Goal: Communication & Community: Answer question/provide support

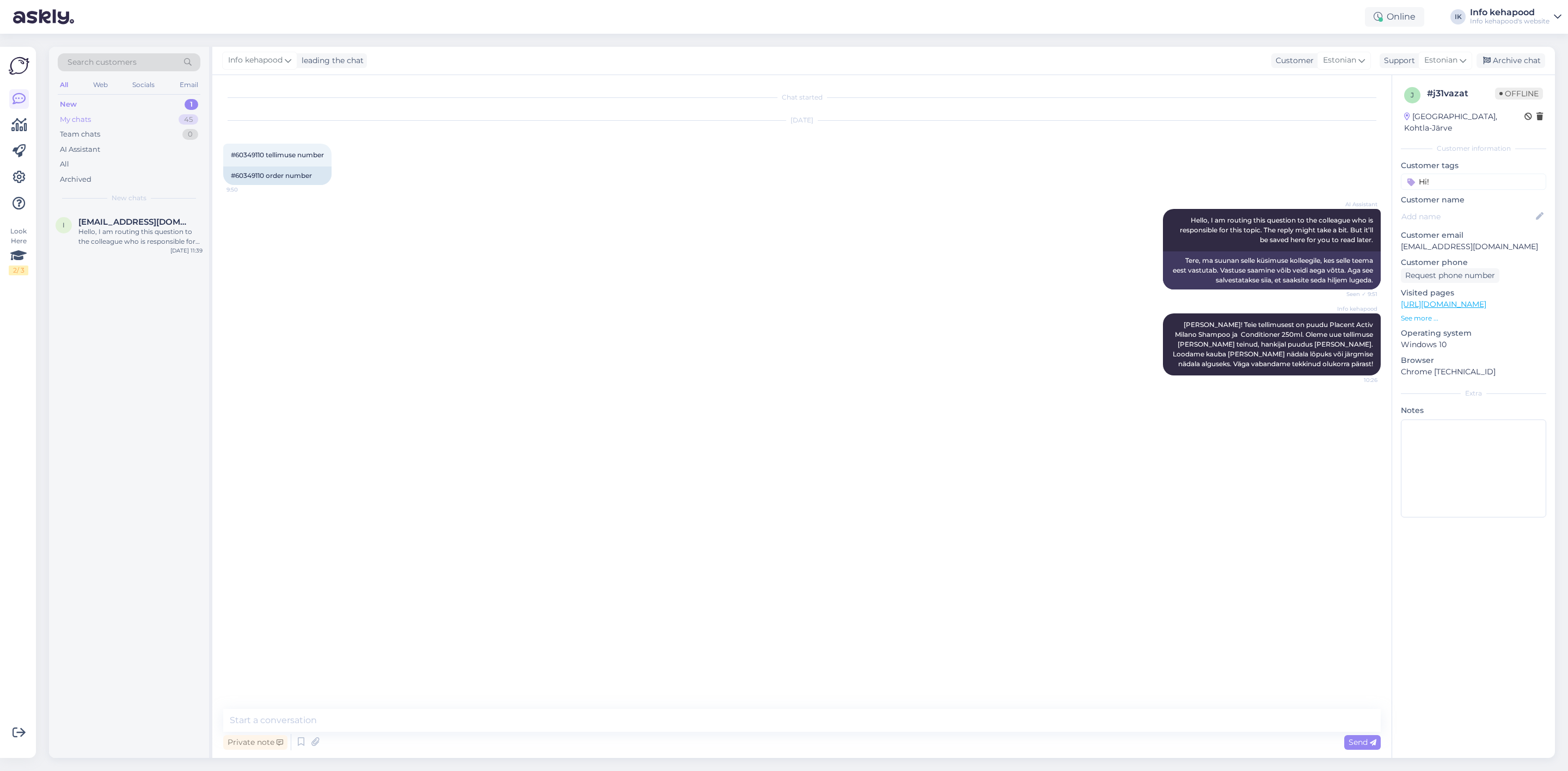
click at [124, 118] on div "My chats 45" at bounding box center [129, 119] width 142 height 15
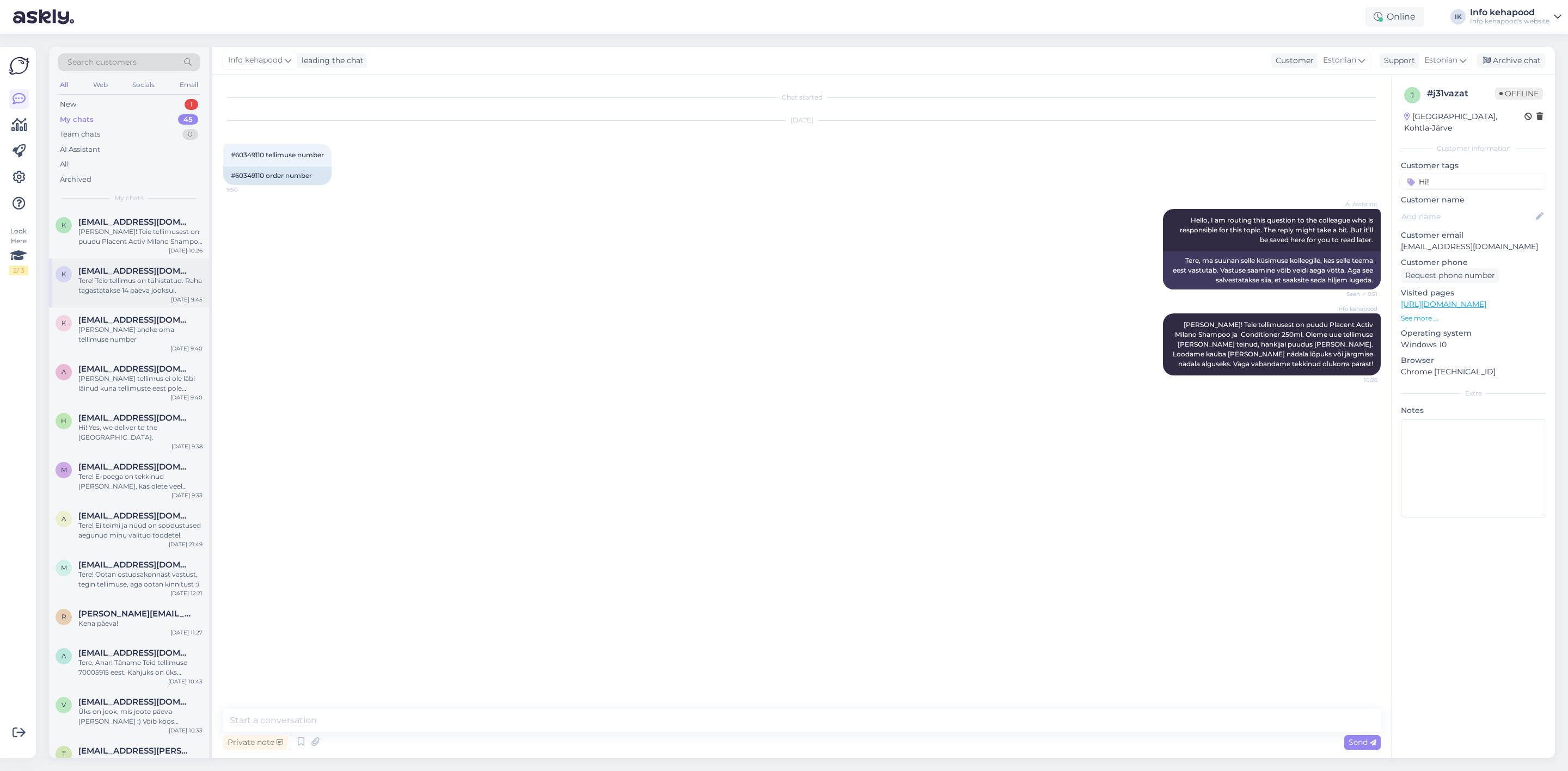
click at [136, 291] on div "Tere! Teie tellimus on tühistatud. Raha tagastatakse 14 päeva jooksul." at bounding box center [141, 285] width 124 height 19
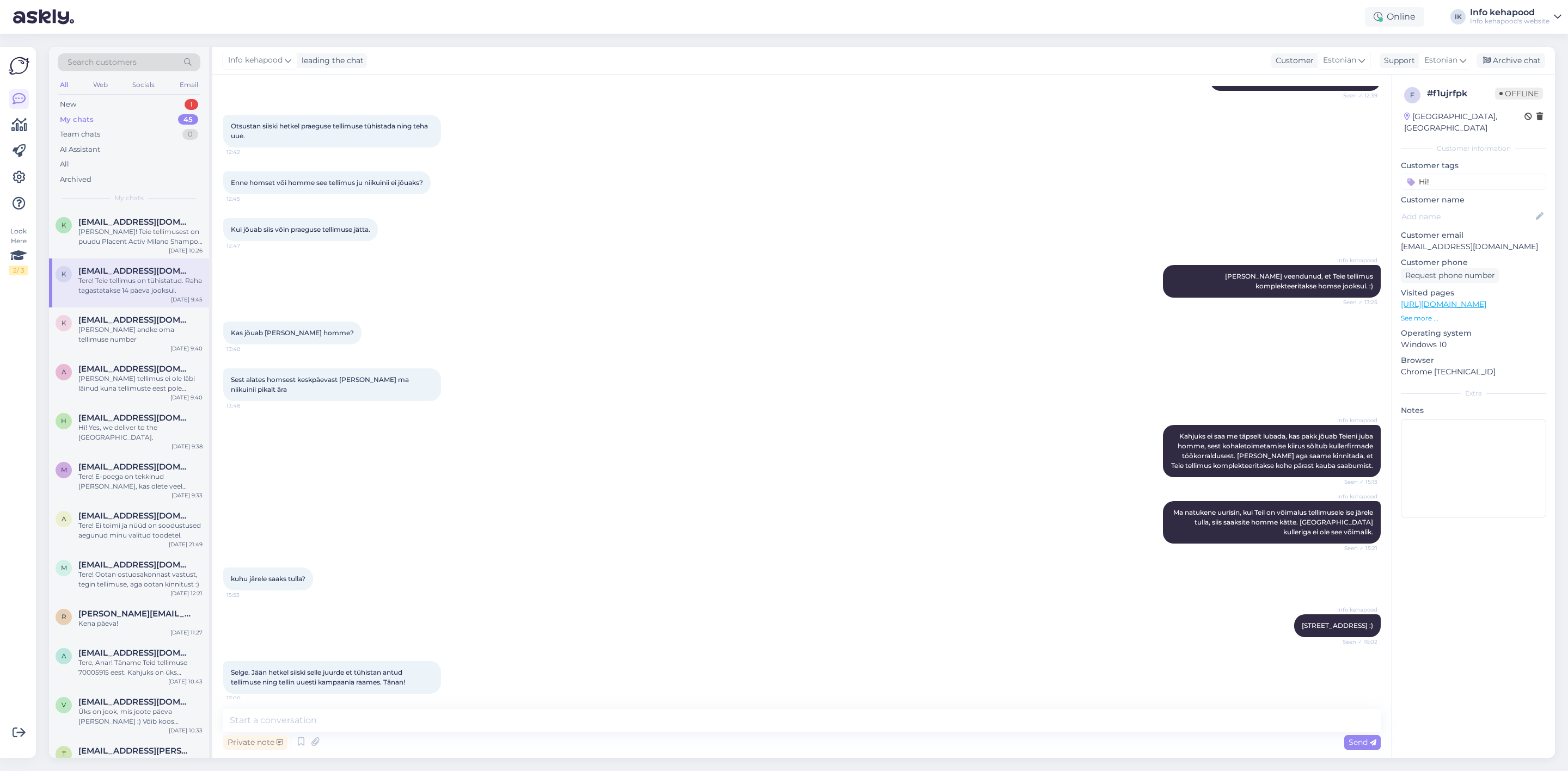
scroll to position [1394, 0]
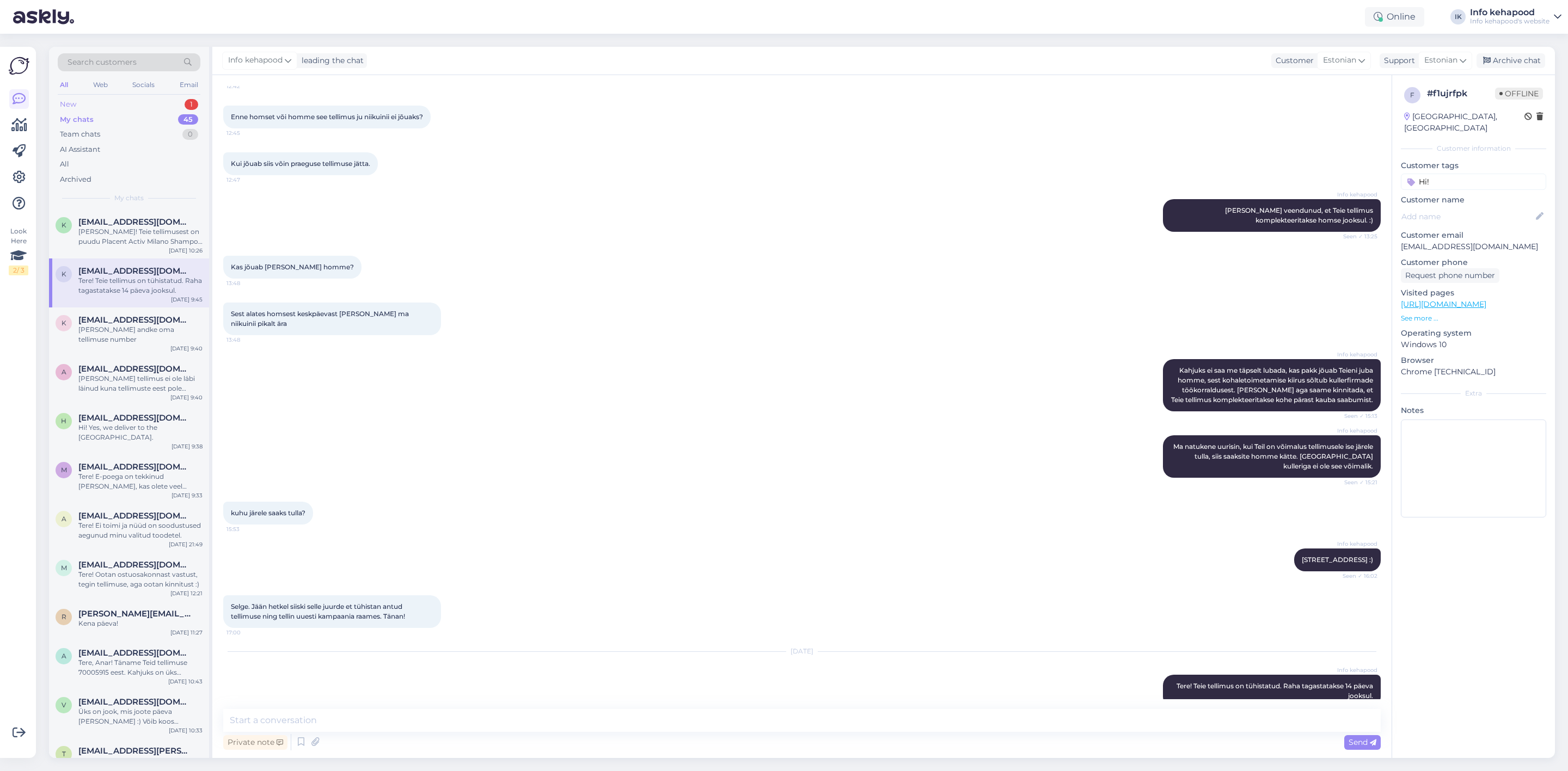
click at [139, 103] on div "New 1" at bounding box center [129, 104] width 142 height 15
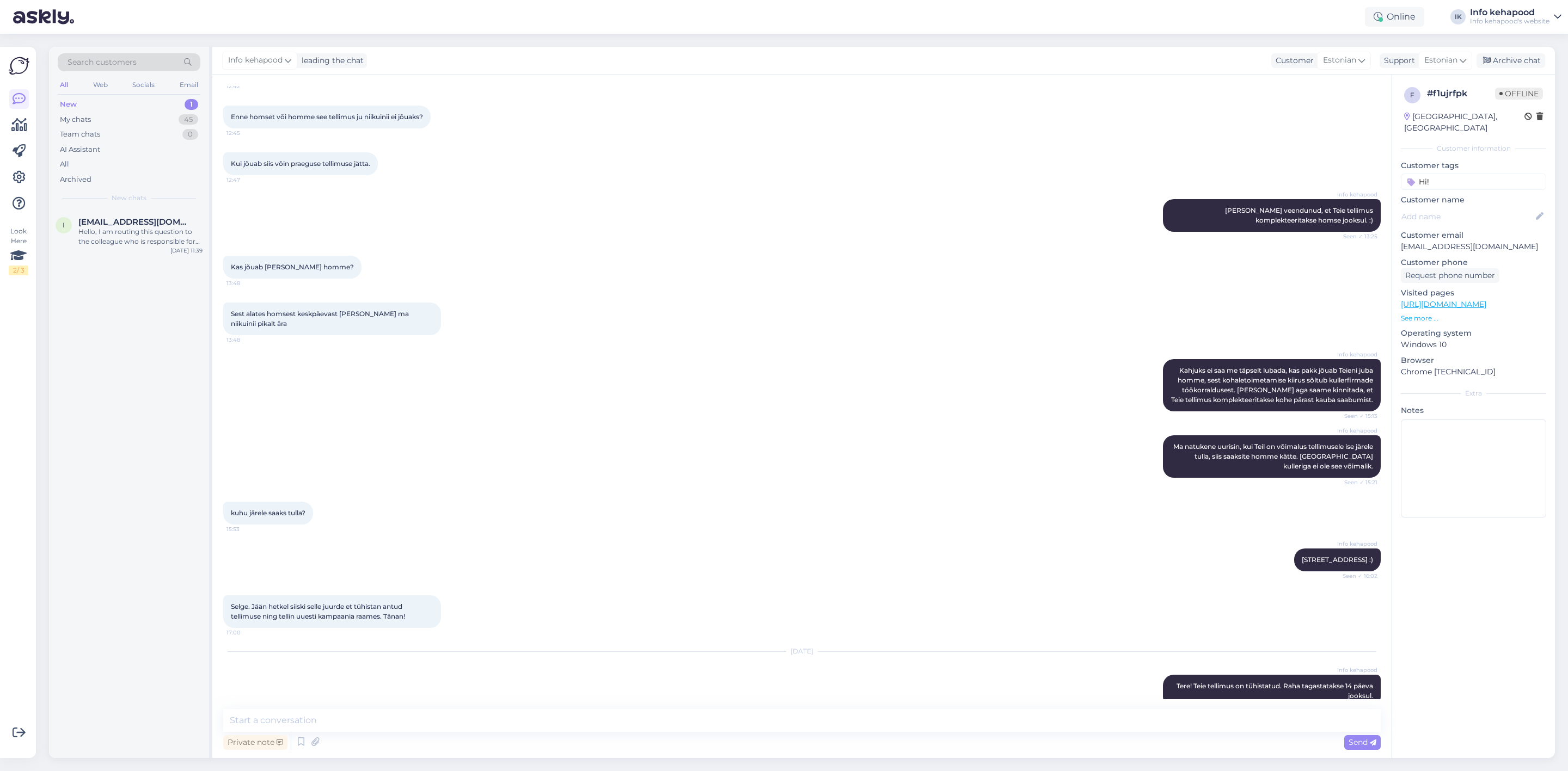
click at [167, 110] on div "New 1" at bounding box center [129, 104] width 142 height 15
click at [131, 246] on div "i [EMAIL_ADDRESS][DOMAIN_NAME] Hello, I am routing this question to the colleag…" at bounding box center [128, 234] width 160 height 49
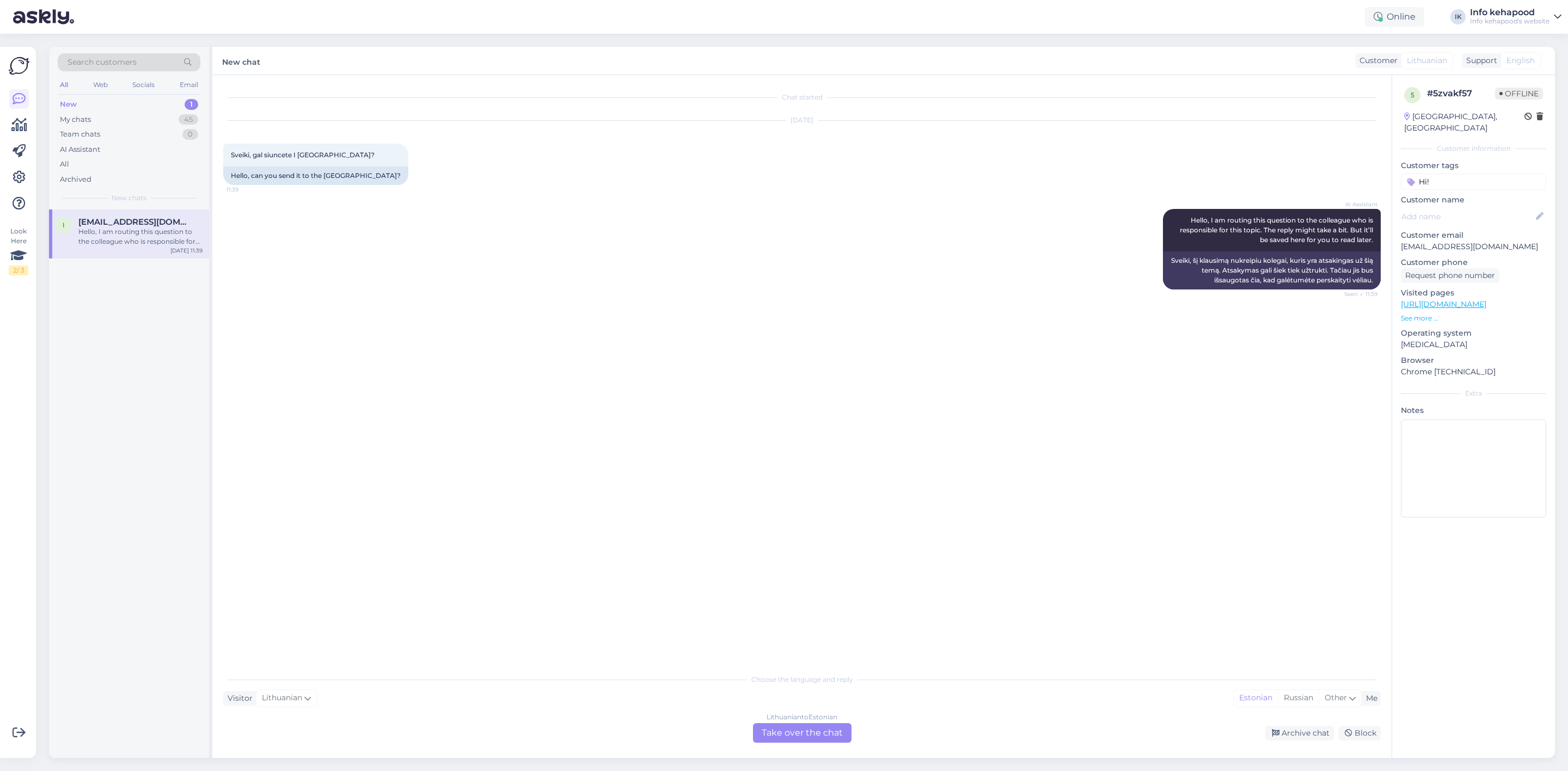
scroll to position [0, 0]
click at [773, 730] on div "Lithuanian to Estonian Take over the chat" at bounding box center [802, 733] width 99 height 19
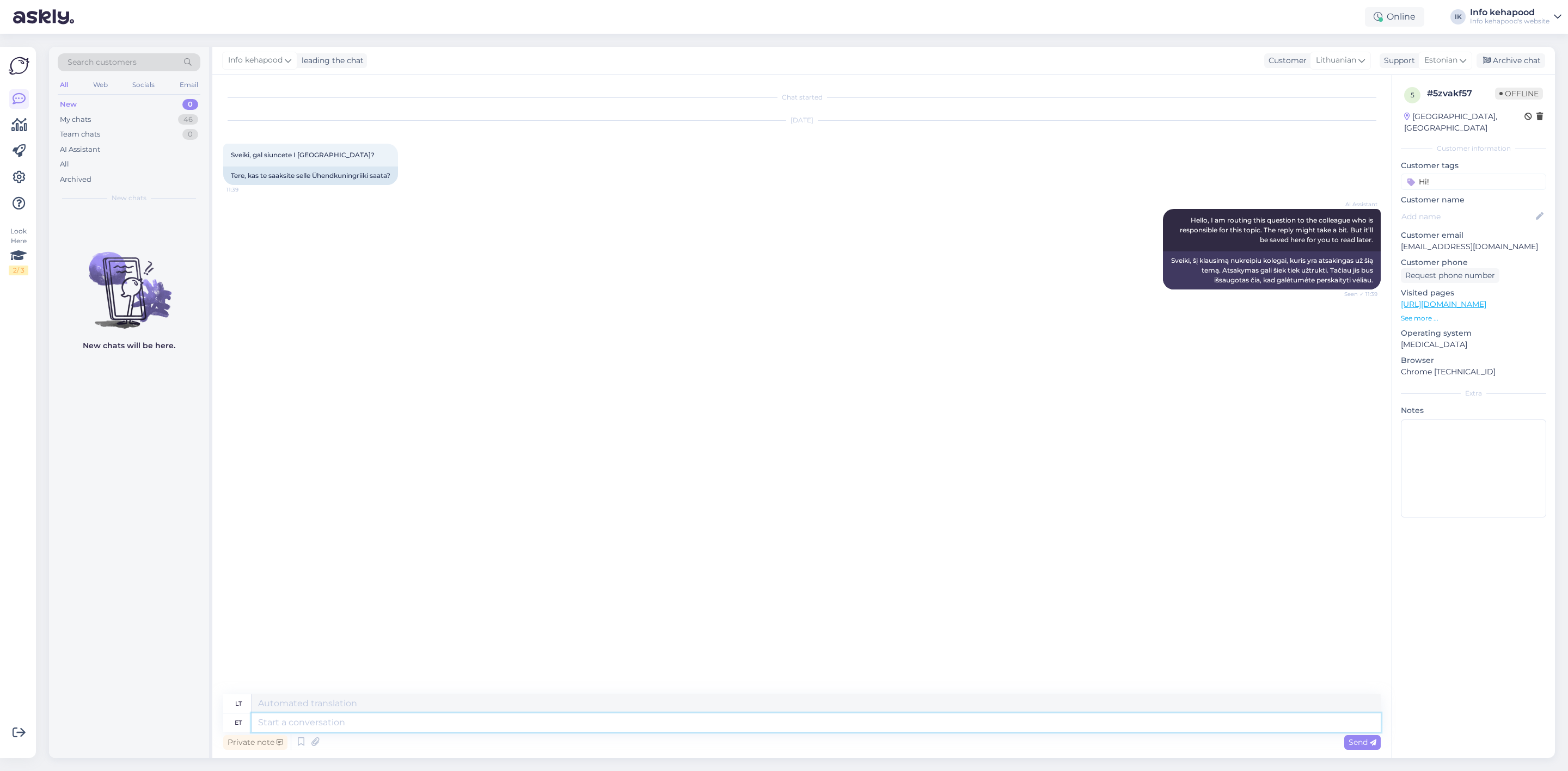
click at [694, 716] on textarea at bounding box center [816, 723] width 1129 height 18
type textarea "Tere"
type textarea "Sveiki"
type textarea "Tere!"
type textarea "Sveiki!"
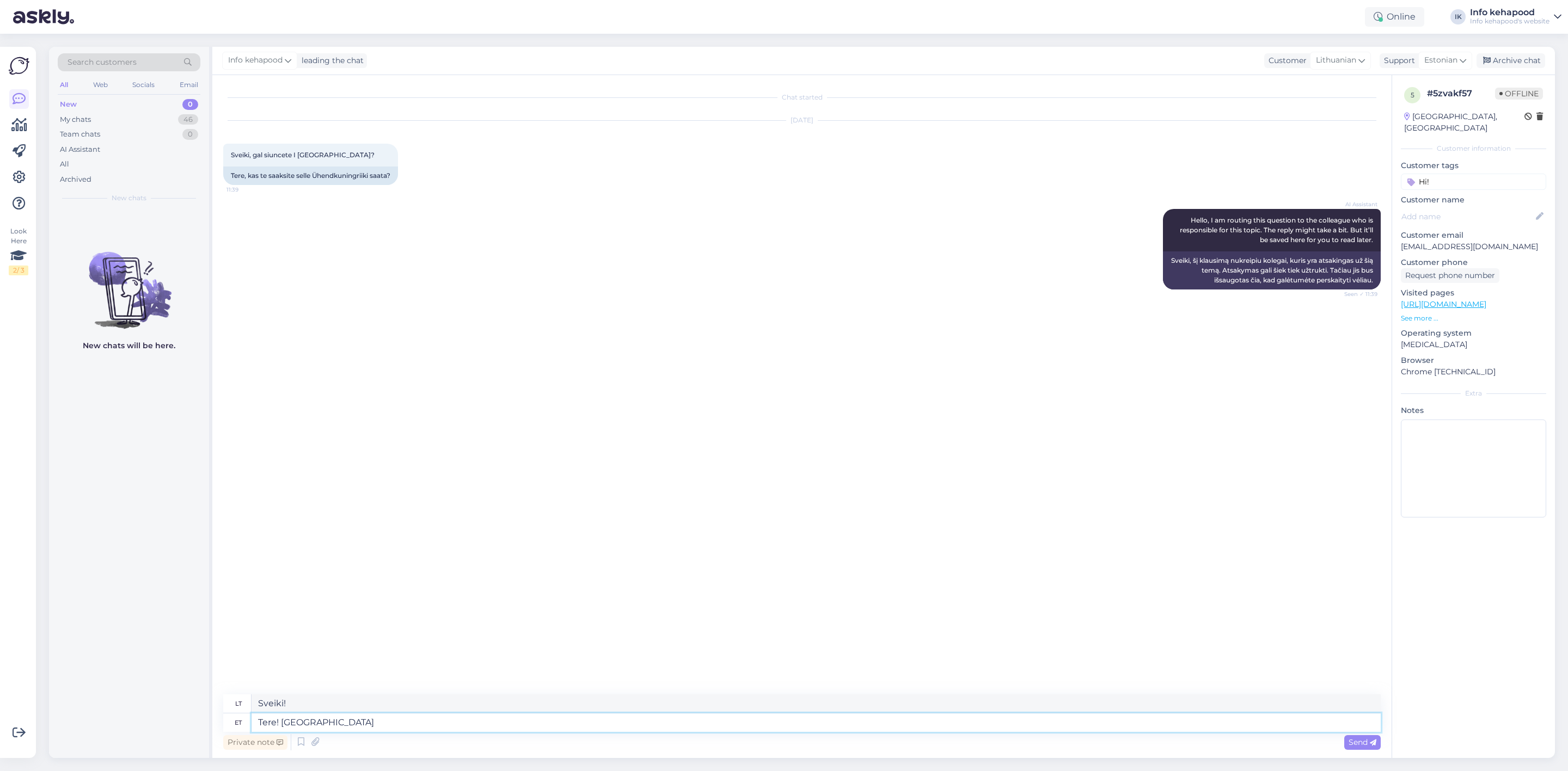
type textarea "Tere! [GEOGRAPHIC_DATA]"
type textarea "Sveiki! [GEOGRAPHIC_DATA]"
type textarea "Tere! Saadame UKsse."
type textarea "Sveiki! Siunčiame į JK."
type textarea "Tere! Saadame UKsse. T"
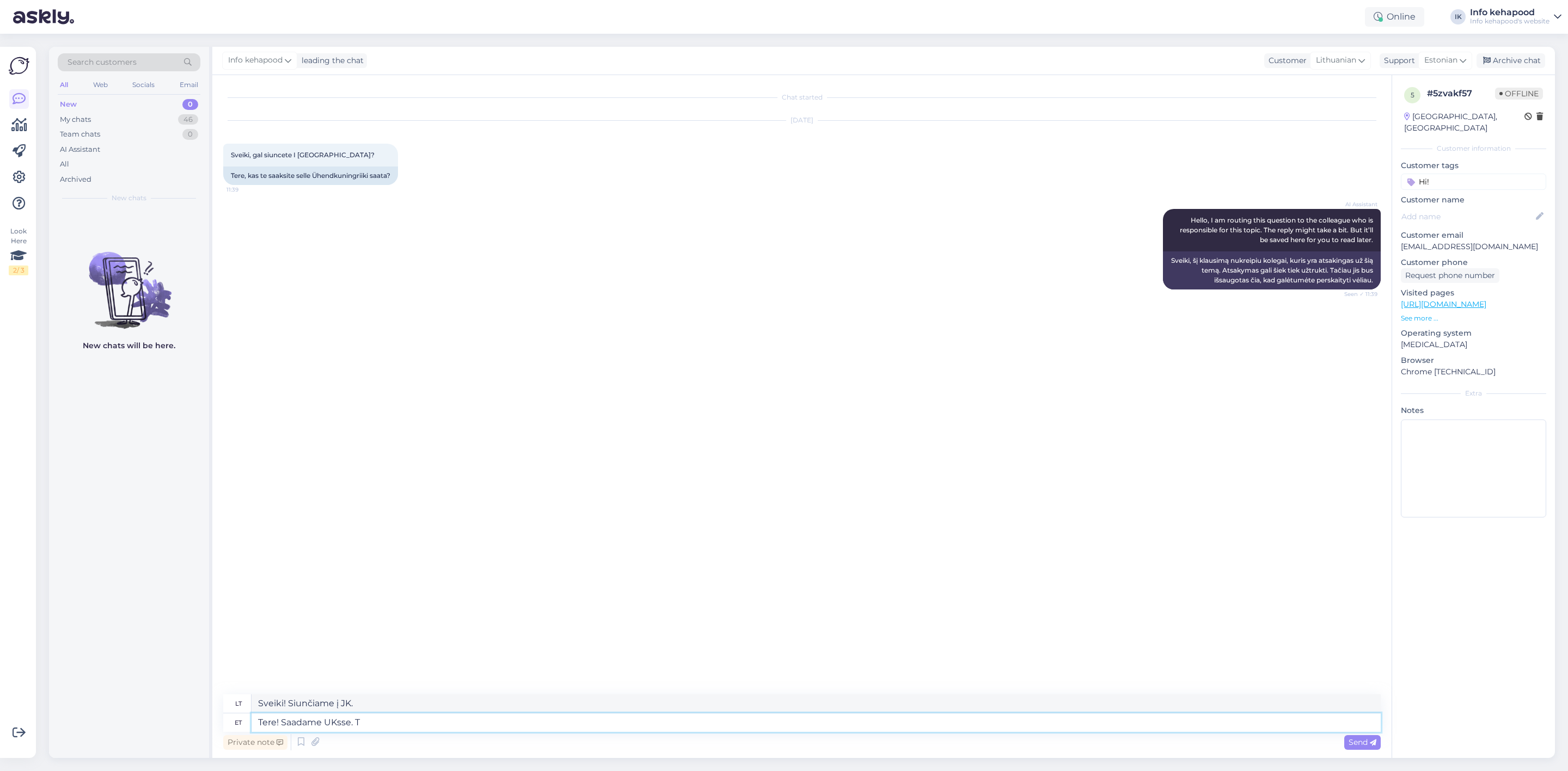
type textarea "Sveiki! Siunčiame į JK. TAR"
type textarea "Tere! Saadame UKsse. [GEOGRAPHIC_DATA] al"
type textarea "Sveiki! Siunčiame į JK. Pristatymo informacija"
type textarea "Tere! Saadame UKsse. Tarneinfo all"
type textarea "Sveiki! Siunčiame į JK. Pristatymo informacija pateikta žemiau."
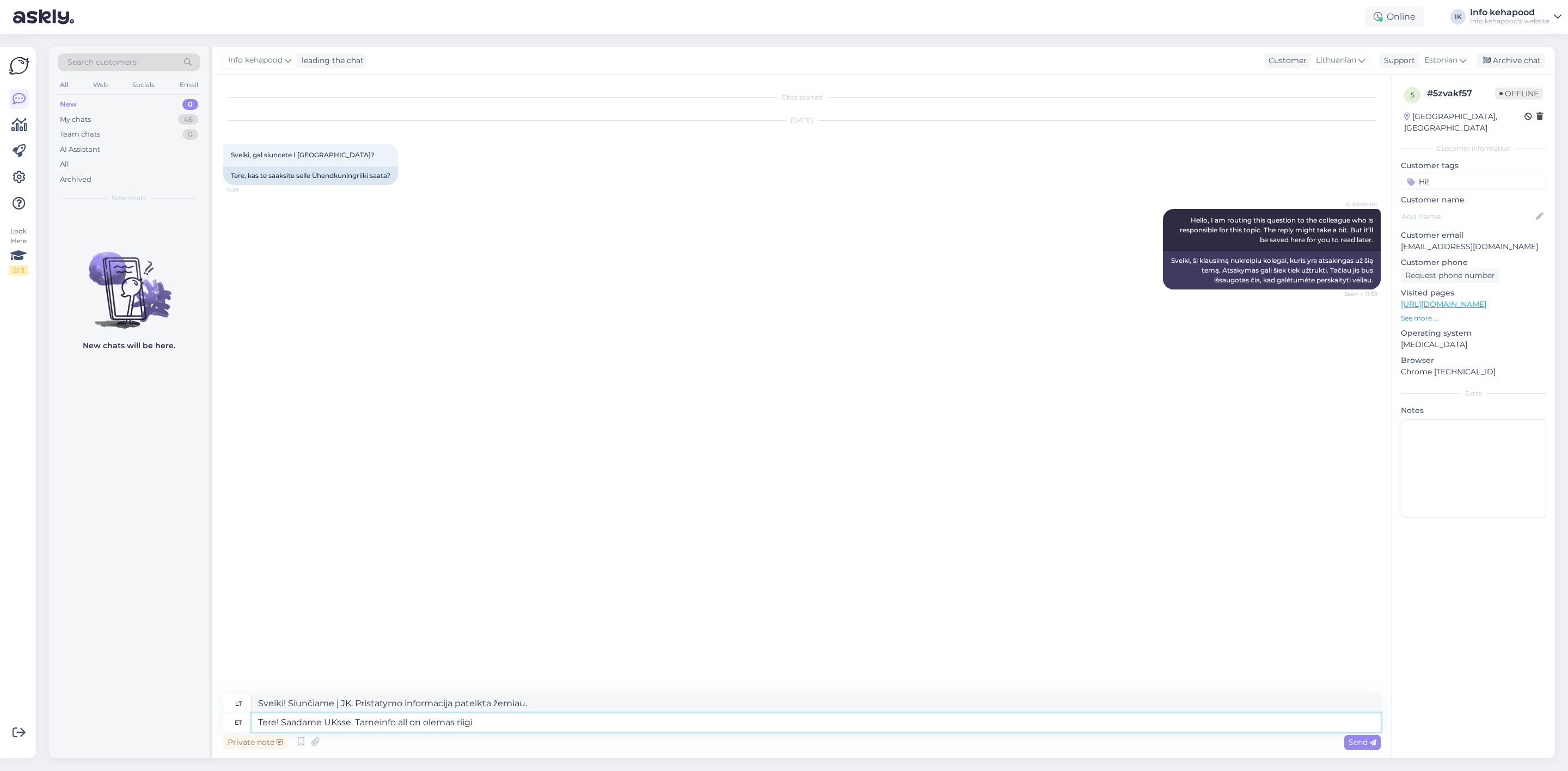
type textarea "Tere! Saadame UKsse. Tarneinfo all on olemas riigii"
type textarea "Sveiki! Siunčiame į JK. Po pristatymo informacija yra šalies kodas."
click at [586, 725] on textarea "Tere! Saadame UKsse. Tarneinfo all on olemas riigii" at bounding box center [816, 723] width 1129 height 18
type textarea "Tere! Saadame UKsse. Tarneinfo all on olemas riigid."
type textarea "Sveiki! Siunčiame į JK. Šalys nurodytos po pristatymo informacija."
